Goal: Information Seeking & Learning: Learn about a topic

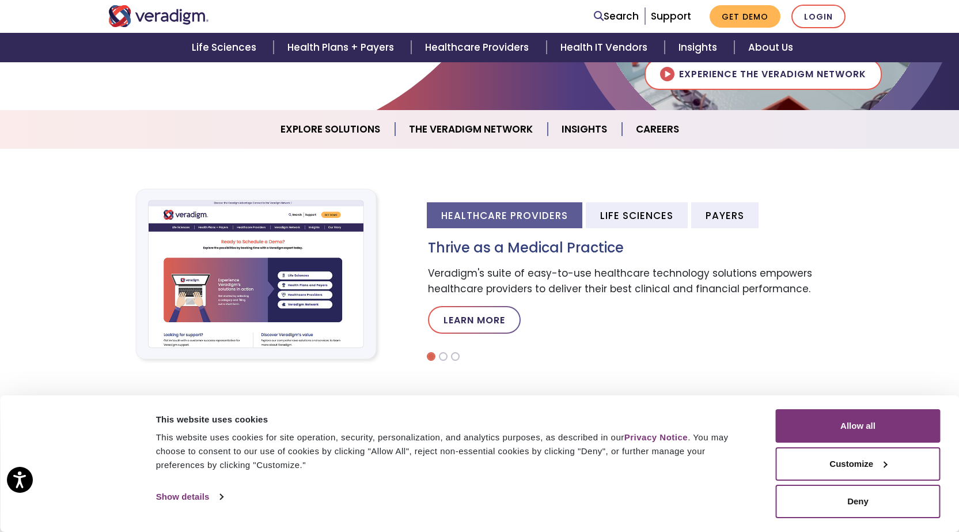
scroll to position [173, 0]
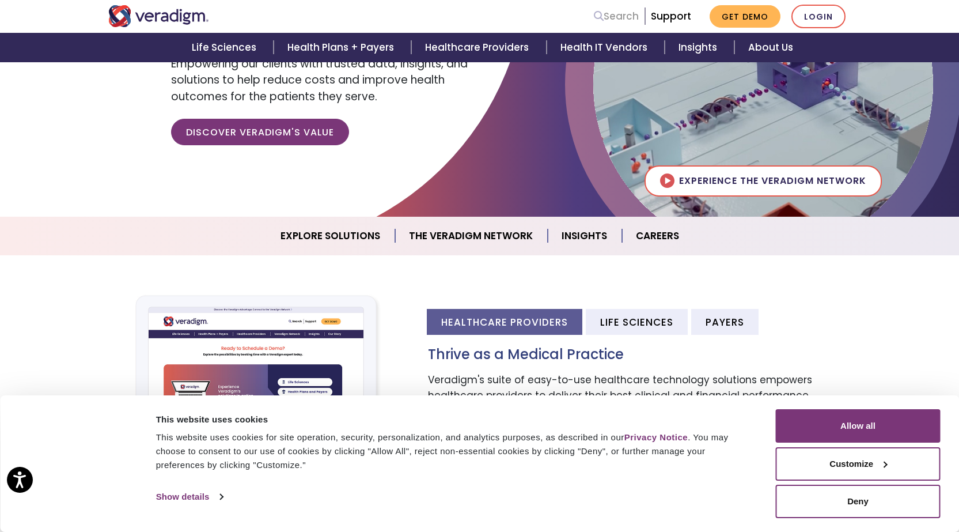
click at [619, 16] on link "Search" at bounding box center [616, 17] width 45 height 16
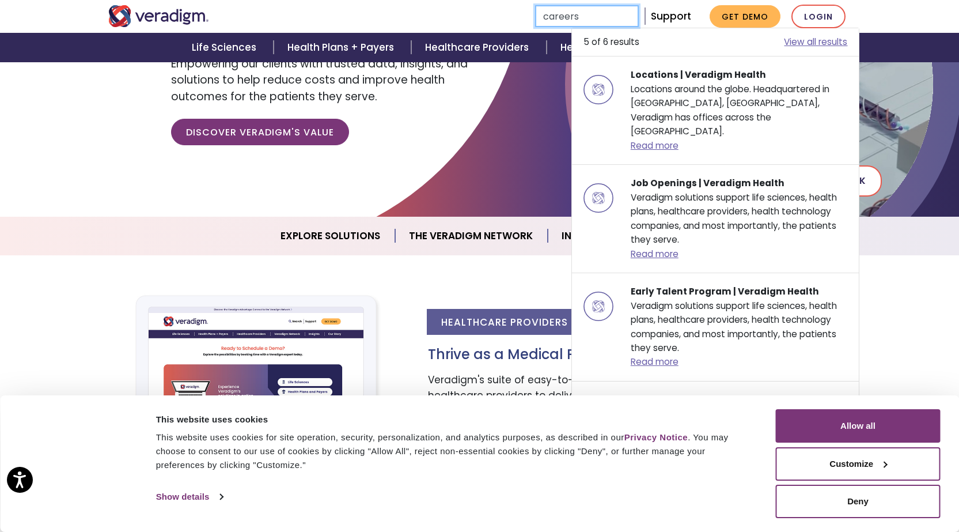
type input "careers"
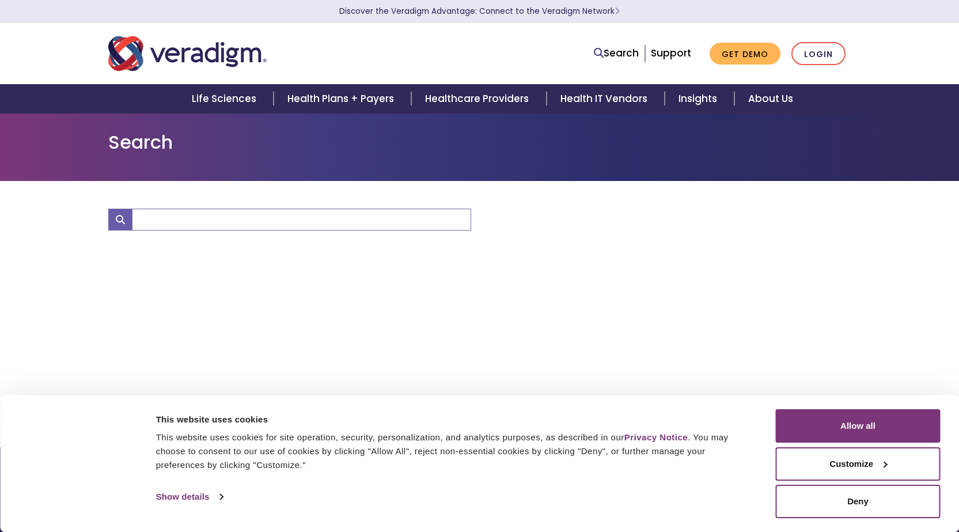
type input "careers"
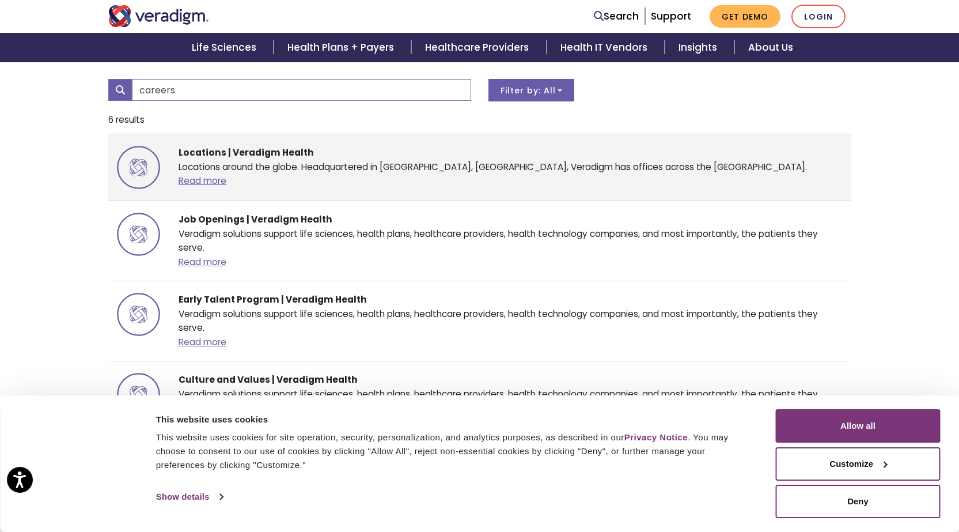
scroll to position [115, 0]
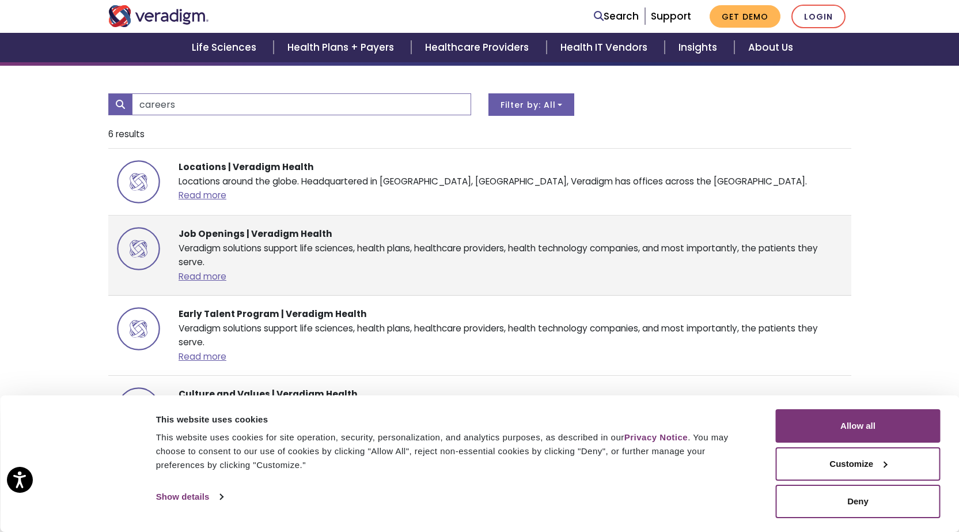
drag, startPoint x: 277, startPoint y: 232, endPoint x: 207, endPoint y: 198, distance: 78.1
click at [277, 232] on strong "Job Openings | Veradigm Health" at bounding box center [256, 234] width 154 height 12
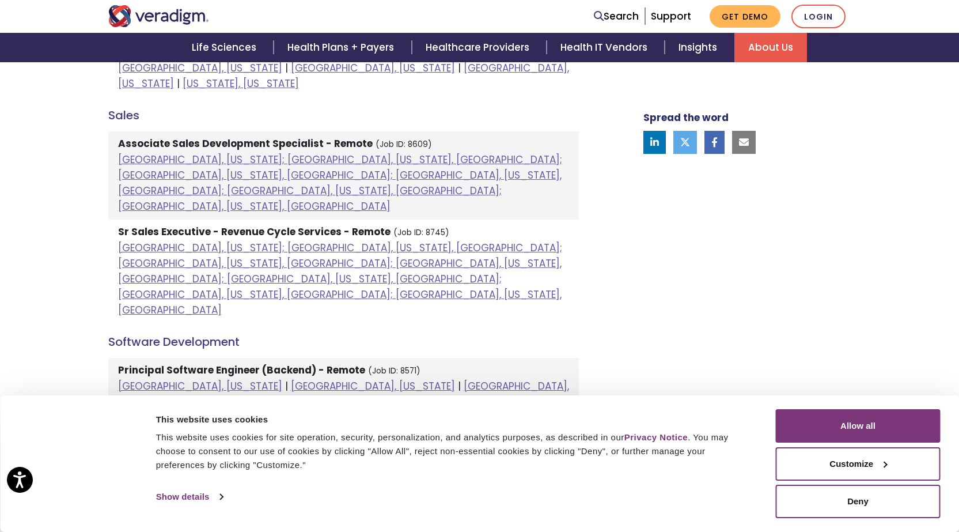
scroll to position [999, 0]
